Goal: Contribute content

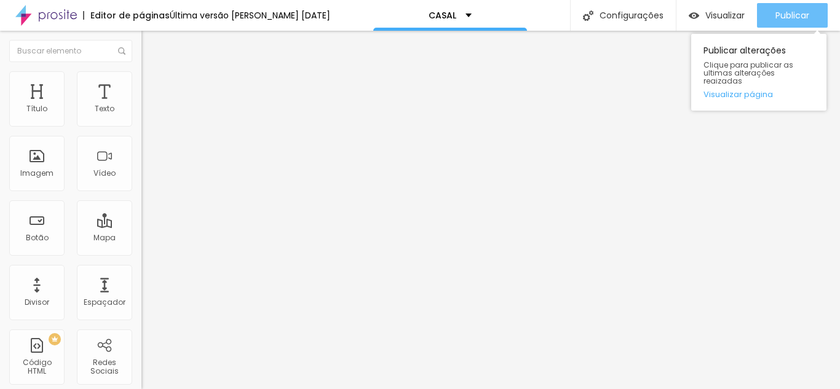
click at [786, 4] on div "Publicar" at bounding box center [792, 15] width 34 height 25
click at [787, 17] on span "Publicar" at bounding box center [792, 15] width 34 height 10
click at [783, 14] on span "Publicar" at bounding box center [792, 15] width 34 height 10
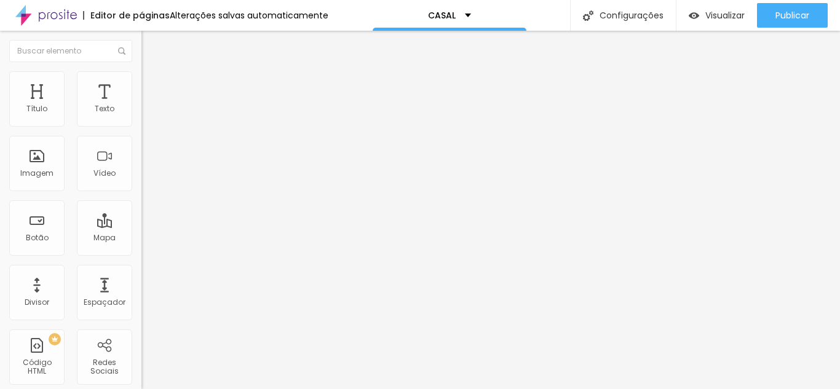
click at [141, 82] on ul "Conteúdo Estilo Avançado" at bounding box center [211, 77] width 141 height 37
click at [141, 79] on ul "Conteúdo Estilo Avançado" at bounding box center [211, 77] width 141 height 37
click at [141, 79] on img at bounding box center [146, 76] width 11 height 11
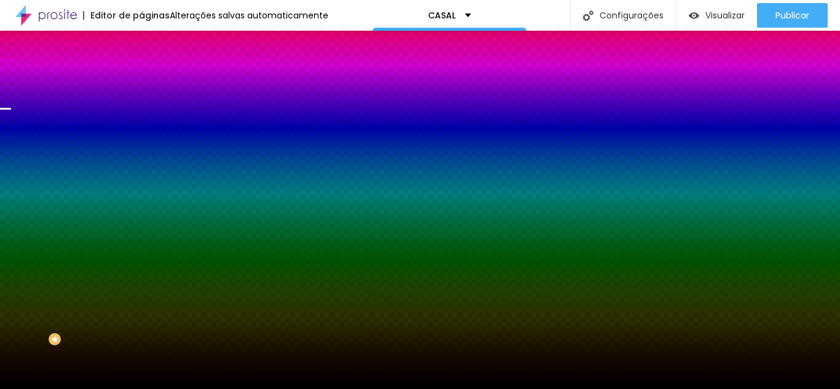
click at [141, 113] on span "Trocar imagem" at bounding box center [174, 108] width 67 height 10
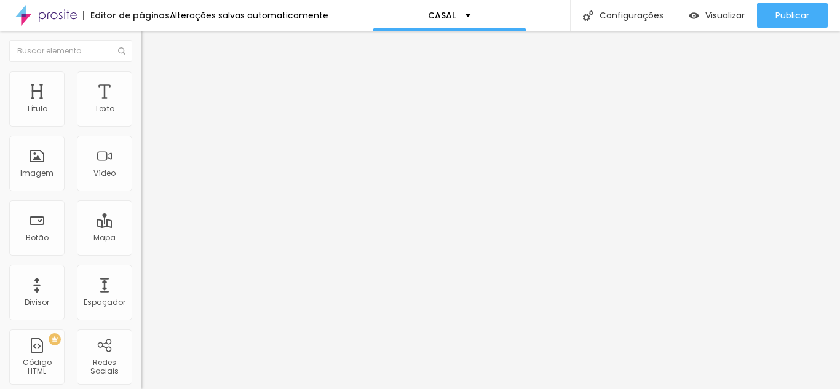
click at [141, 77] on ul "Conteúdo Estilo Avançado" at bounding box center [211, 77] width 141 height 37
click at [141, 71] on img at bounding box center [146, 76] width 11 height 11
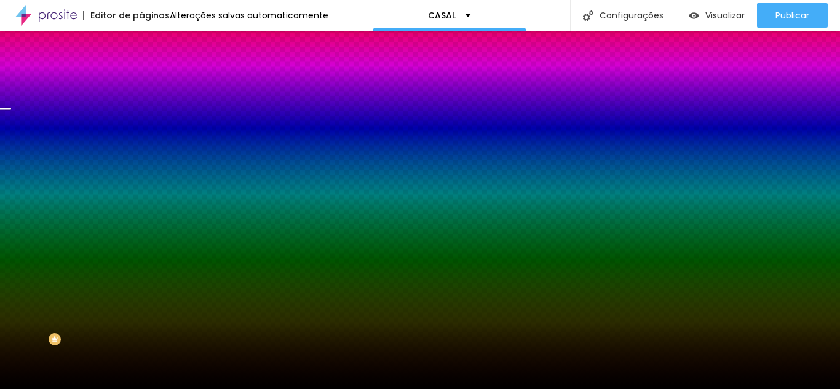
click at [141, 113] on span "Trocar imagem" at bounding box center [174, 108] width 67 height 10
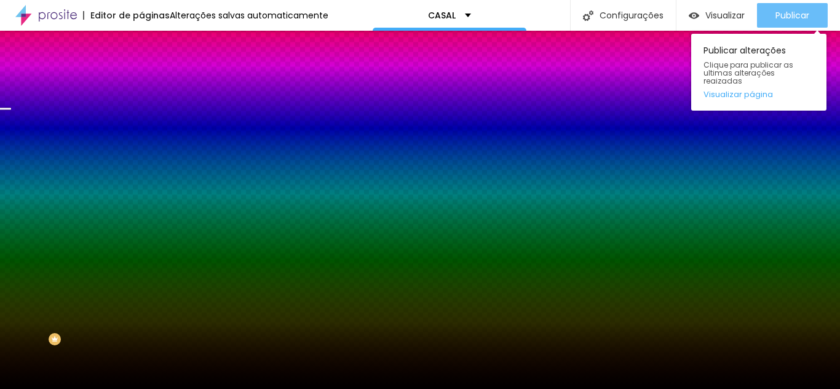
click at [792, 22] on div "Publicar" at bounding box center [792, 15] width 34 height 25
